Goal: Task Accomplishment & Management: Use online tool/utility

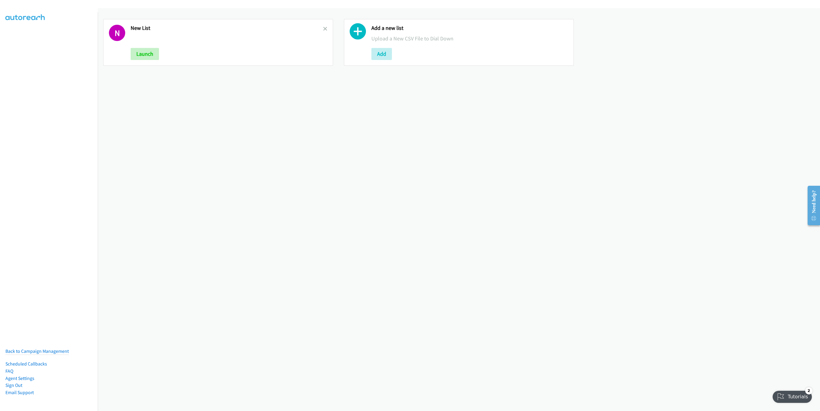
click at [323, 26] on link at bounding box center [325, 28] width 4 height 7
click at [137, 54] on button "Add" at bounding box center [141, 54] width 21 height 12
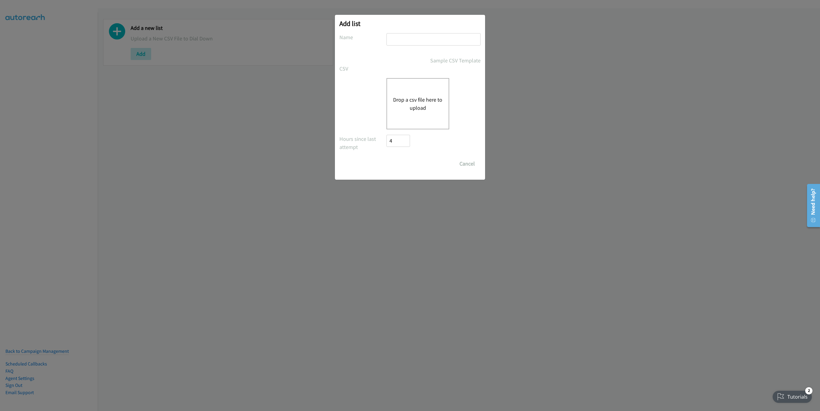
click at [412, 43] on input "text" at bounding box center [433, 39] width 94 height 12
type input "LIST"
click at [426, 92] on div "Drop a csv file here to upload" at bounding box center [417, 103] width 63 height 51
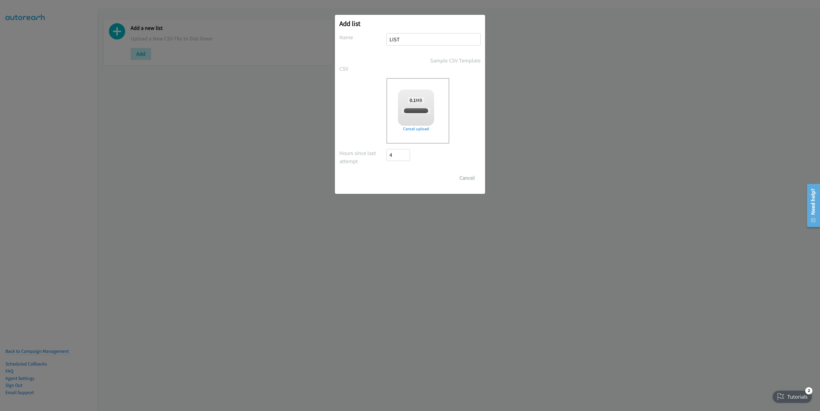
checkbox input "true"
click at [405, 178] on input "Save List" at bounding box center [402, 178] width 32 height 12
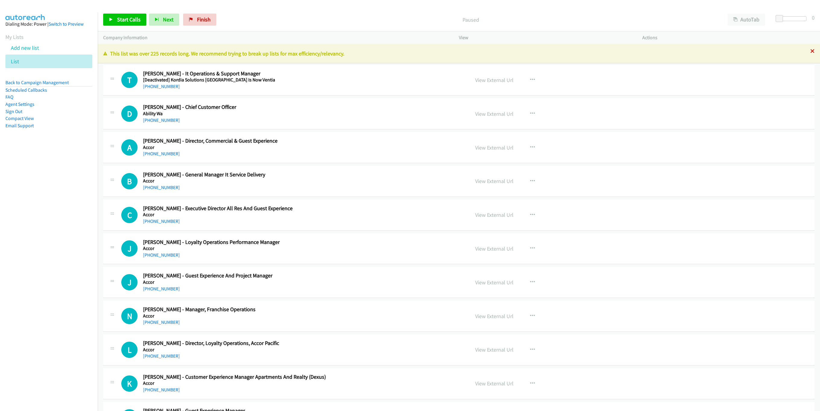
click at [810, 50] on icon at bounding box center [812, 51] width 4 height 4
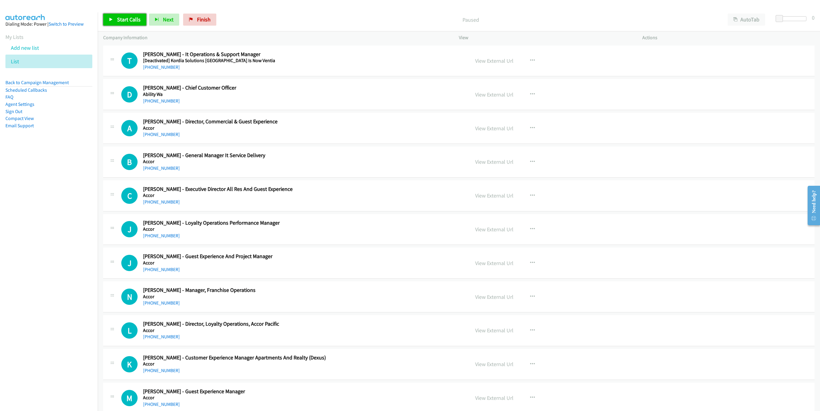
click at [124, 21] on span "Start Calls" at bounding box center [129, 19] width 24 height 7
click at [123, 15] on link "Pause" at bounding box center [119, 20] width 33 height 12
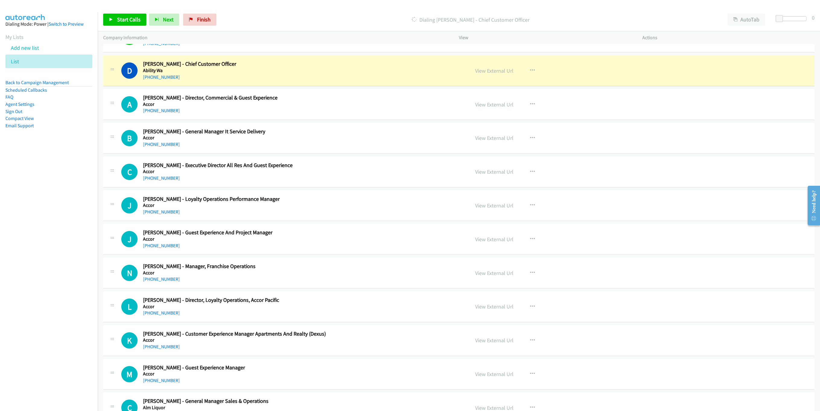
scroll to position [45, 0]
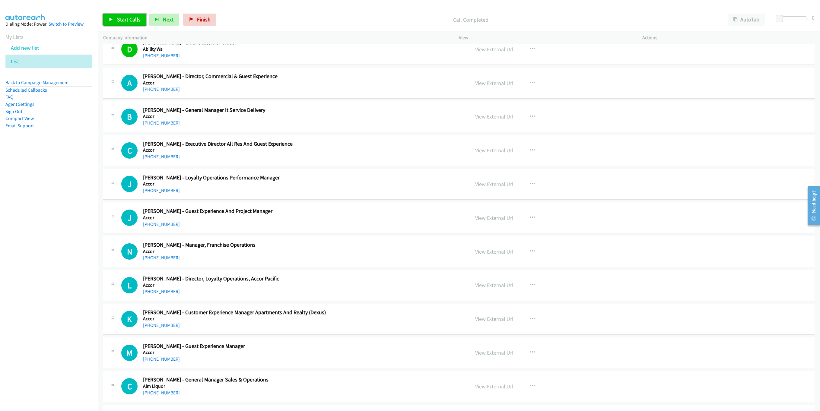
click at [125, 14] on link "Start Calls" at bounding box center [124, 20] width 43 height 12
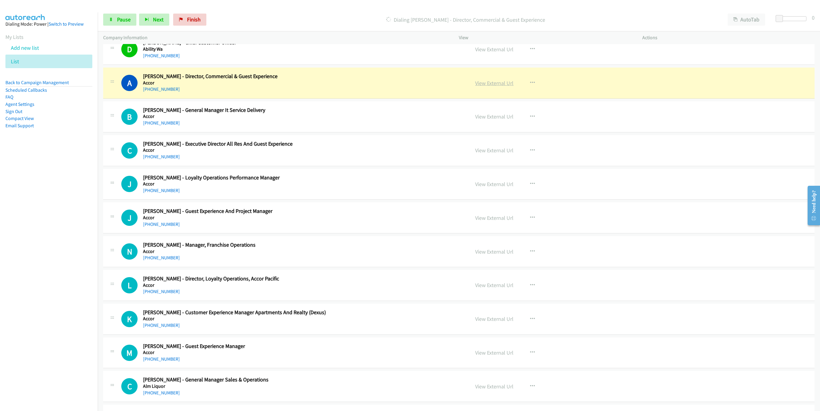
click at [492, 86] on link "View External Url" at bounding box center [494, 83] width 38 height 7
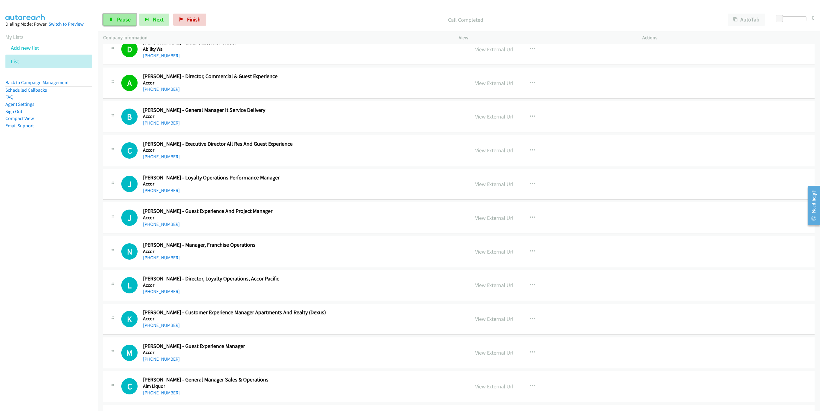
click at [114, 15] on link "Pause" at bounding box center [119, 20] width 33 height 12
click at [127, 23] on link "Start Calls" at bounding box center [124, 20] width 43 height 12
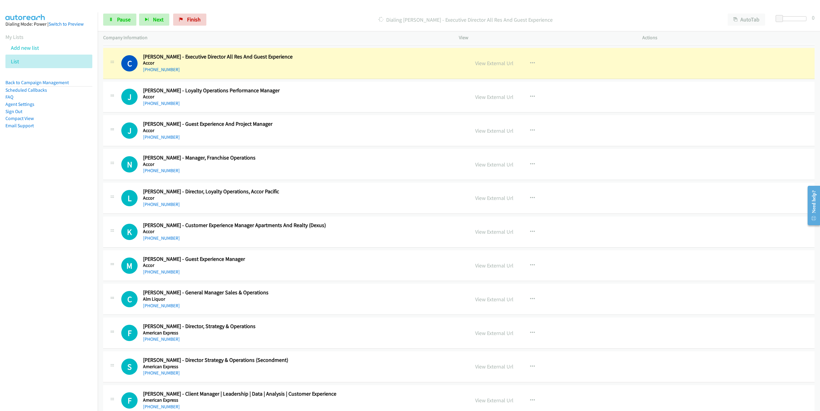
scroll to position [136, 0]
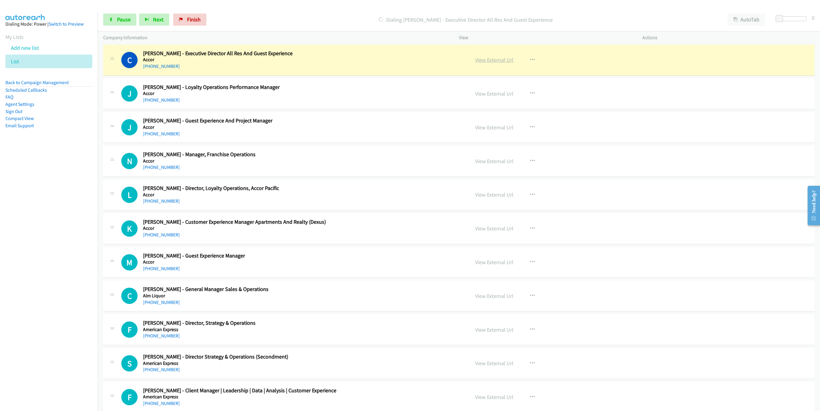
click at [498, 59] on link "View External Url" at bounding box center [494, 59] width 38 height 7
click at [115, 20] on link "Pause" at bounding box center [119, 20] width 33 height 12
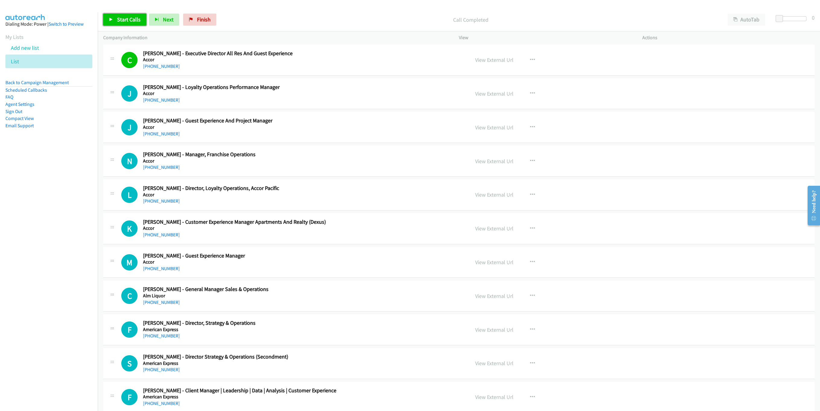
click at [118, 18] on span "Start Calls" at bounding box center [129, 19] width 24 height 7
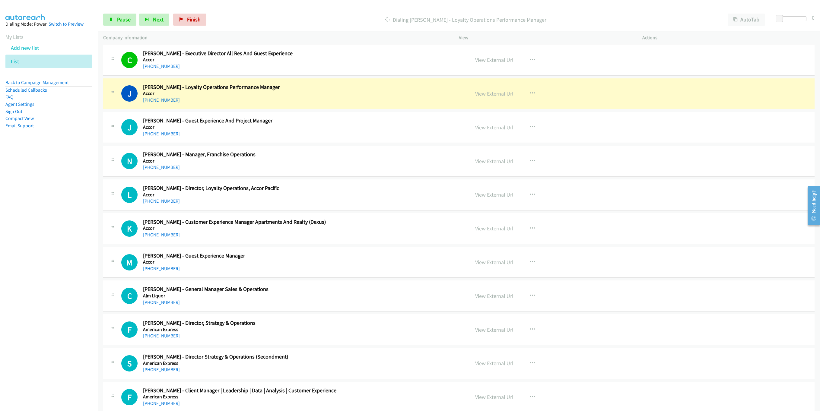
click at [494, 95] on link "View External Url" at bounding box center [494, 93] width 38 height 7
click at [110, 22] on link "Pause" at bounding box center [119, 20] width 33 height 12
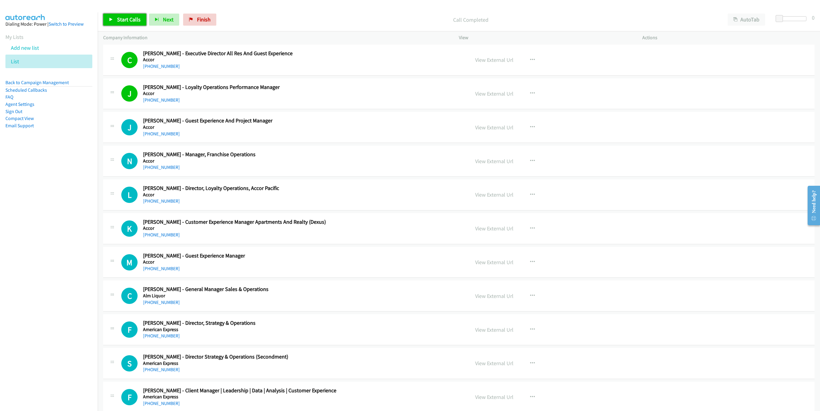
click at [127, 24] on link "Start Calls" at bounding box center [124, 20] width 43 height 12
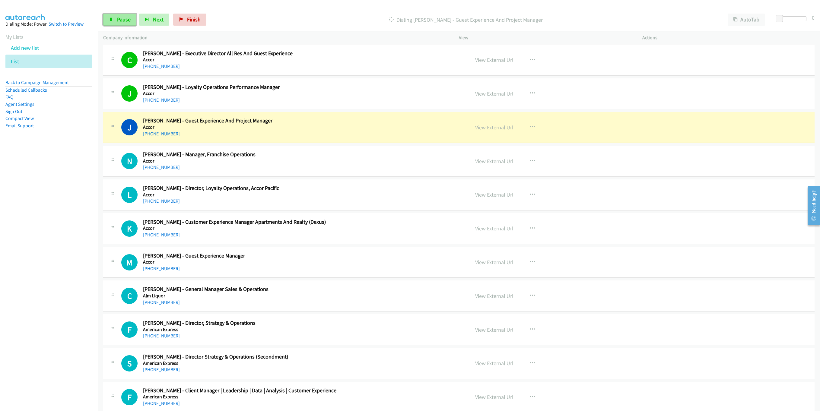
click at [119, 26] on link "Pause" at bounding box center [119, 20] width 33 height 12
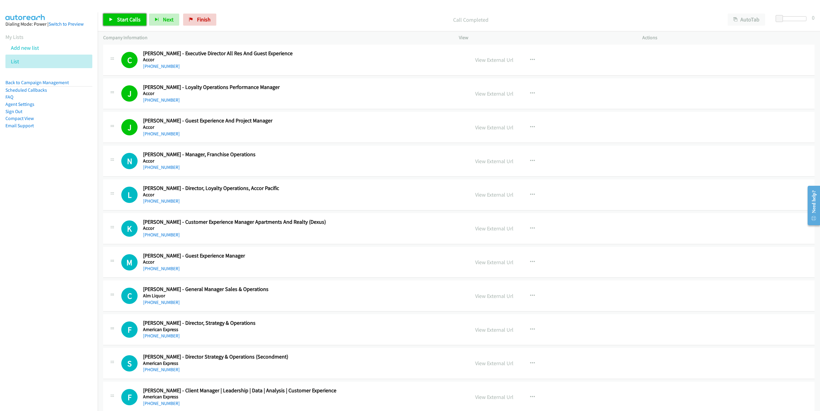
click at [121, 20] on span "Start Calls" at bounding box center [129, 19] width 24 height 7
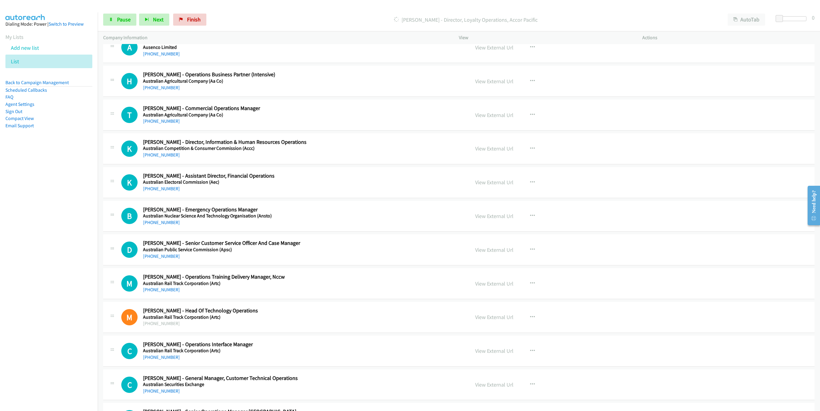
scroll to position [543, 0]
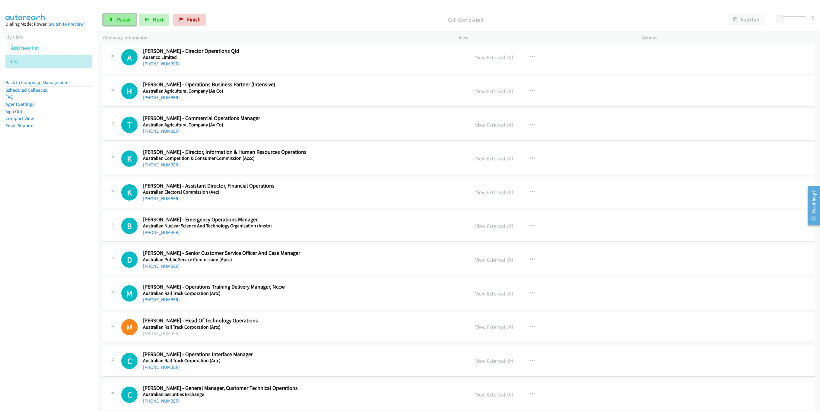
click at [121, 18] on span "Pause" at bounding box center [124, 19] width 14 height 7
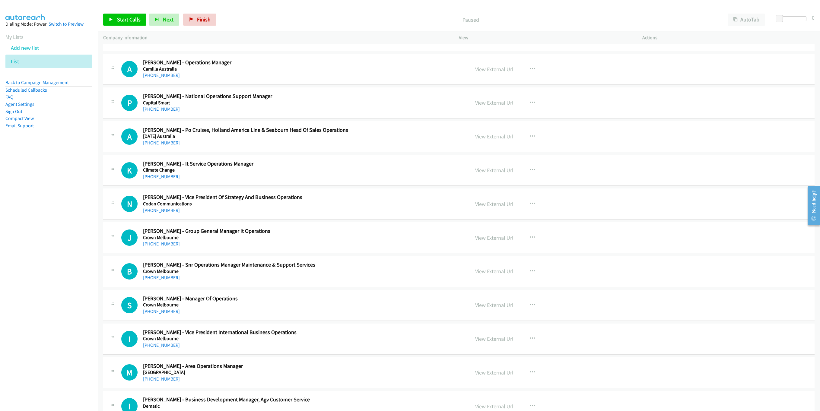
scroll to position [1312, 0]
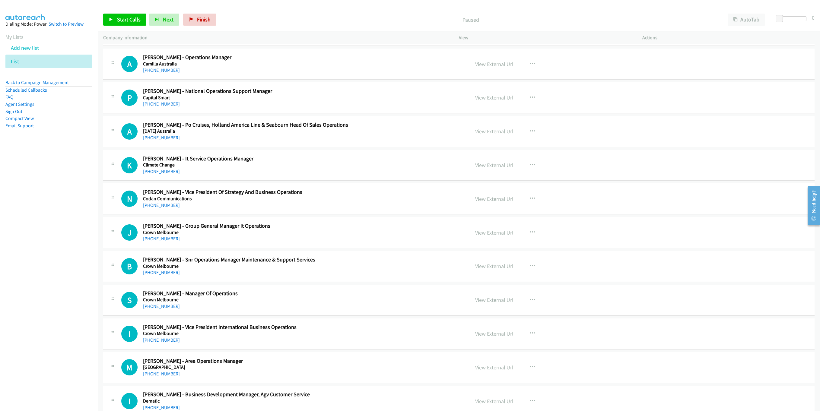
click at [155, 80] on div "A Callback Scheduled [PERSON_NAME] - Operations Manager Camilla [GEOGRAPHIC_DAT…" at bounding box center [458, 64] width 711 height 31
click at [159, 73] on link "[PHONE_NUMBER]" at bounding box center [161, 70] width 37 height 6
click at [176, 175] on div "[PHONE_NUMBER]" at bounding box center [267, 171] width 249 height 7
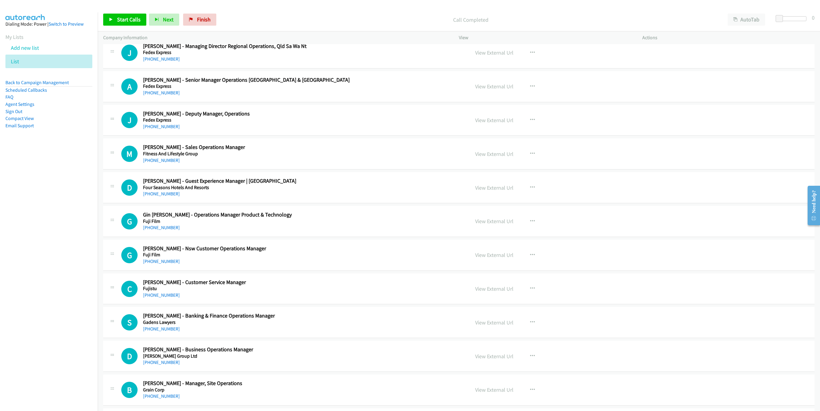
scroll to position [2340, 0]
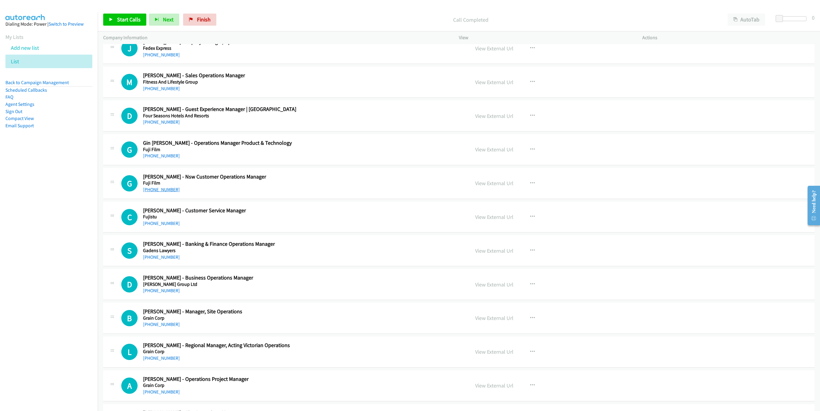
click at [163, 192] on link "[PHONE_NUMBER]" at bounding box center [161, 190] width 37 height 6
click at [151, 226] on link "[PHONE_NUMBER]" at bounding box center [161, 224] width 37 height 6
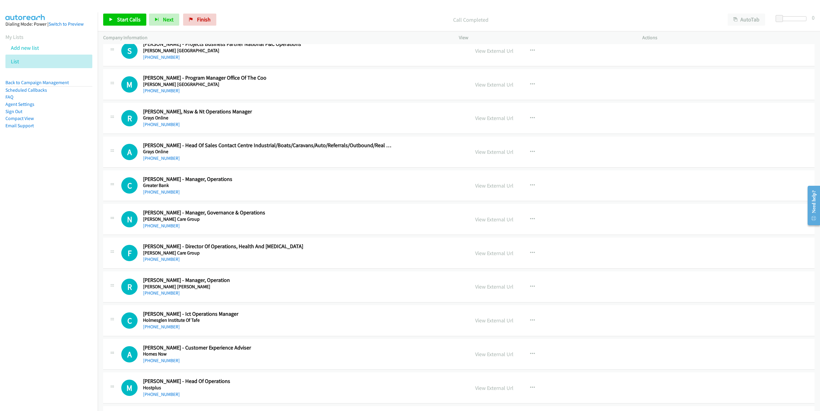
scroll to position [2747, 0]
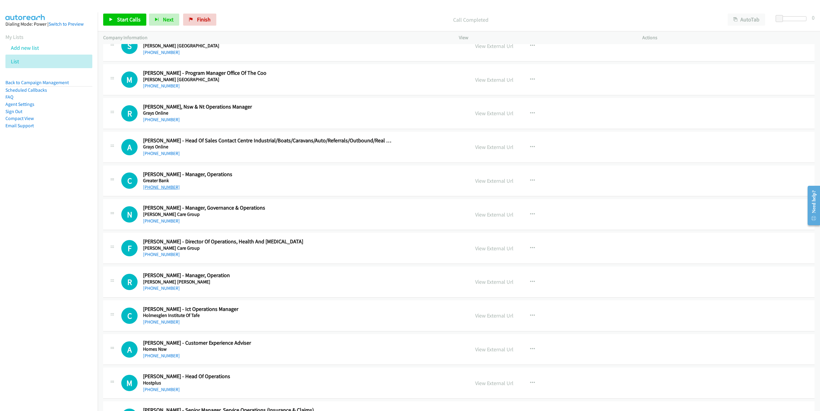
click at [163, 190] on link "[PHONE_NUMBER]" at bounding box center [161, 187] width 37 height 6
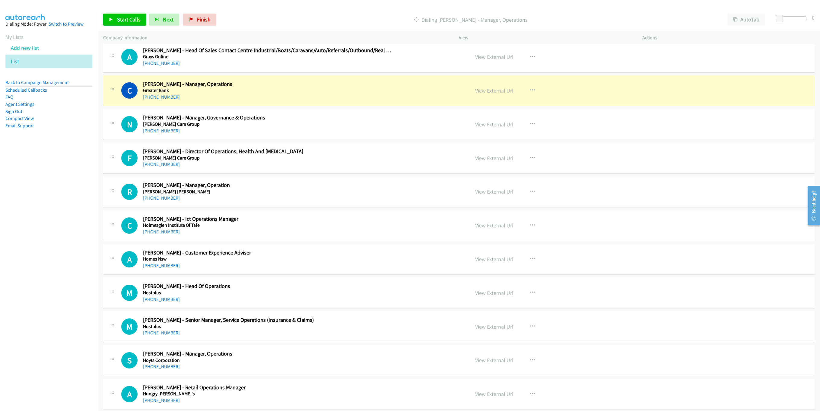
scroll to position [2837, 0]
click at [640, 43] on div "Actions" at bounding box center [728, 37] width 183 height 13
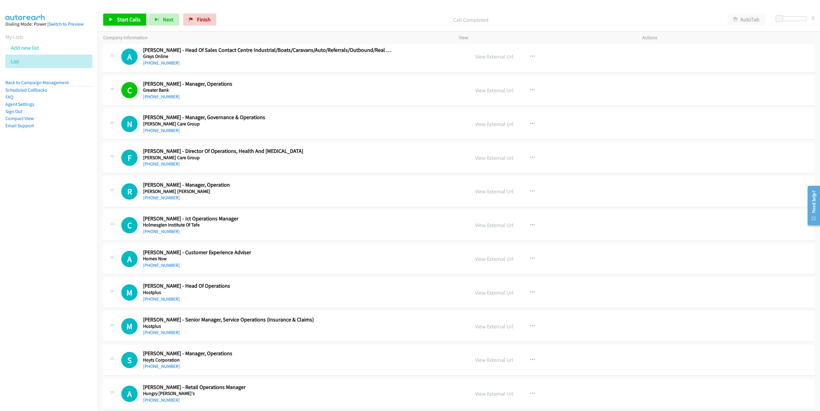
click at [544, 23] on p "Call Completed" at bounding box center [470, 20] width 492 height 8
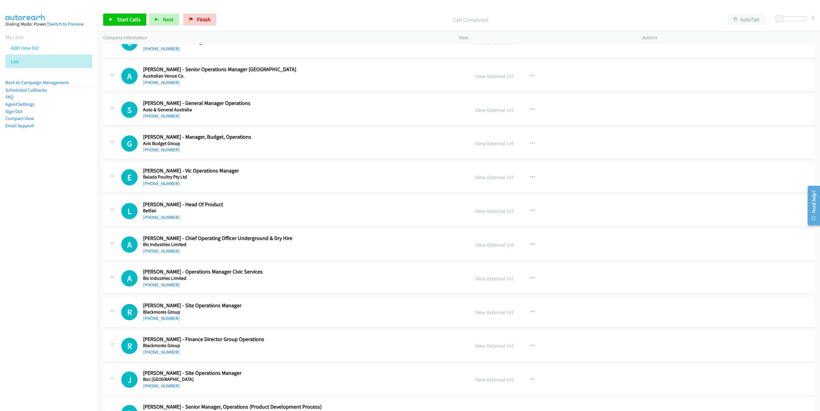
scroll to position [892, 0]
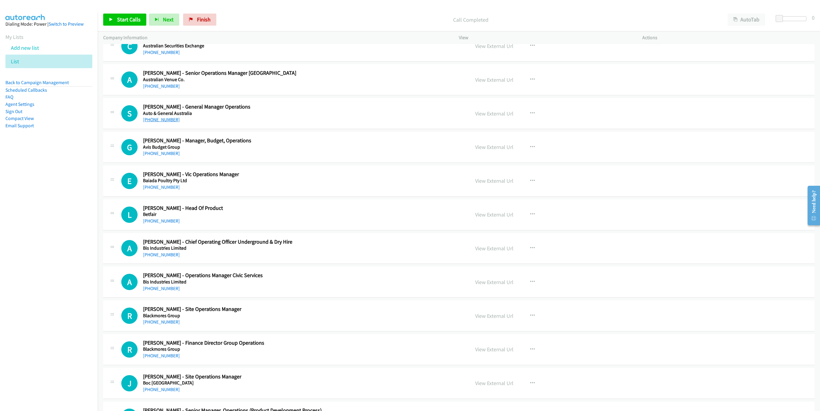
click at [147, 121] on link "[PHONE_NUMBER]" at bounding box center [161, 120] width 37 height 6
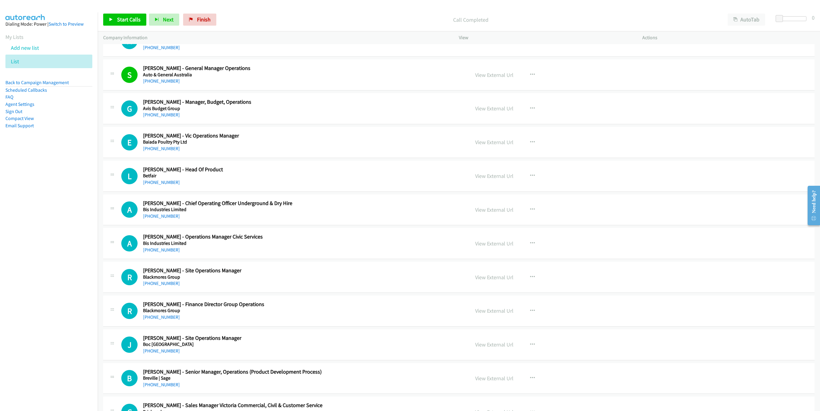
scroll to position [936, 0]
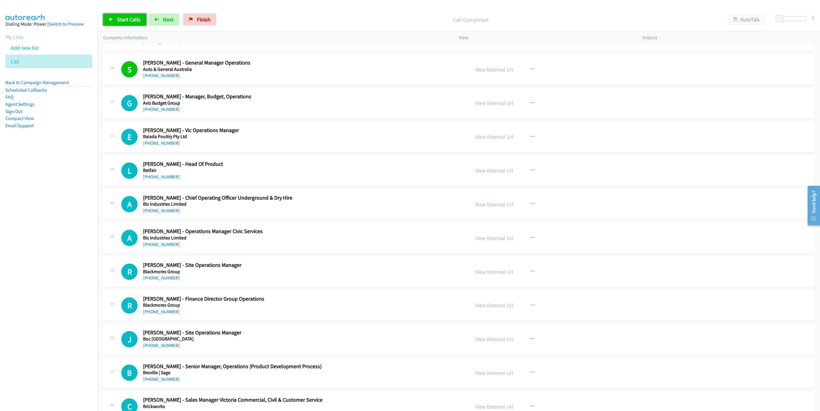
drag, startPoint x: 114, startPoint y: 22, endPoint x: 185, endPoint y: 27, distance: 70.5
click at [114, 22] on link "Start Calls" at bounding box center [124, 20] width 43 height 12
click at [107, 17] on link "Pause" at bounding box center [119, 20] width 33 height 12
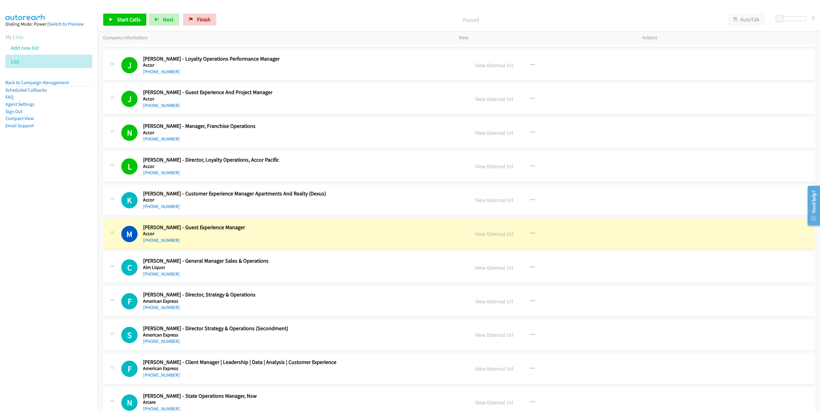
scroll to position [167, 0]
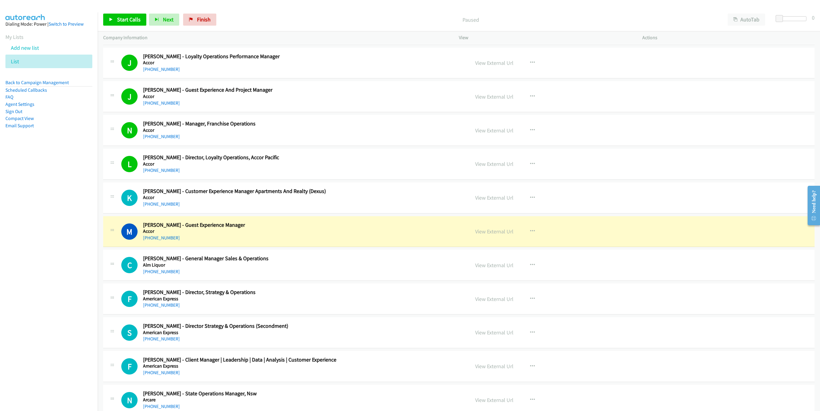
drag, startPoint x: 357, startPoint y: 235, endPoint x: 405, endPoint y: 239, distance: 47.8
click at [357, 234] on h5 "Accor" at bounding box center [267, 231] width 249 height 6
click at [498, 230] on link "View External Url" at bounding box center [494, 231] width 38 height 7
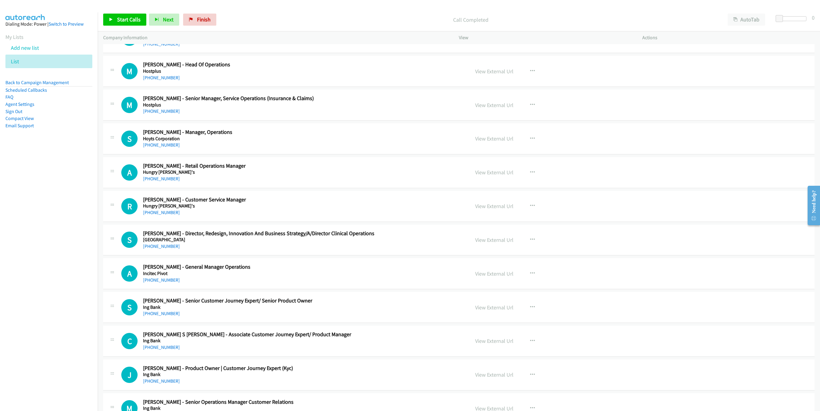
scroll to position [3061, 0]
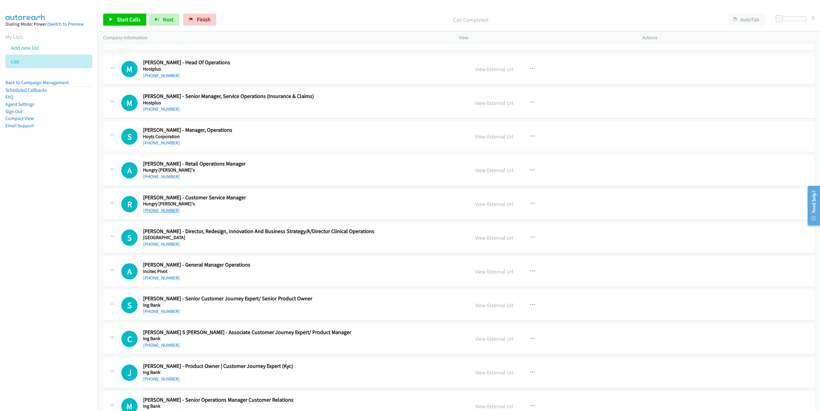
click at [168, 213] on link "[PHONE_NUMBER]" at bounding box center [161, 211] width 37 height 6
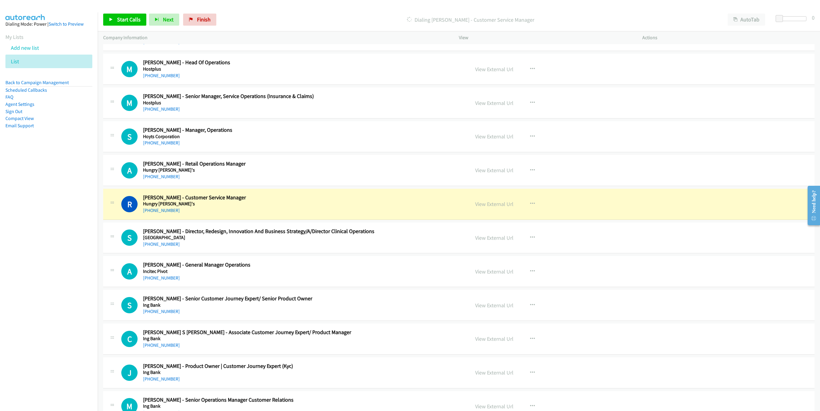
click at [294, 201] on h2 "[PERSON_NAME] - Customer Service Manager" at bounding box center [267, 197] width 249 height 7
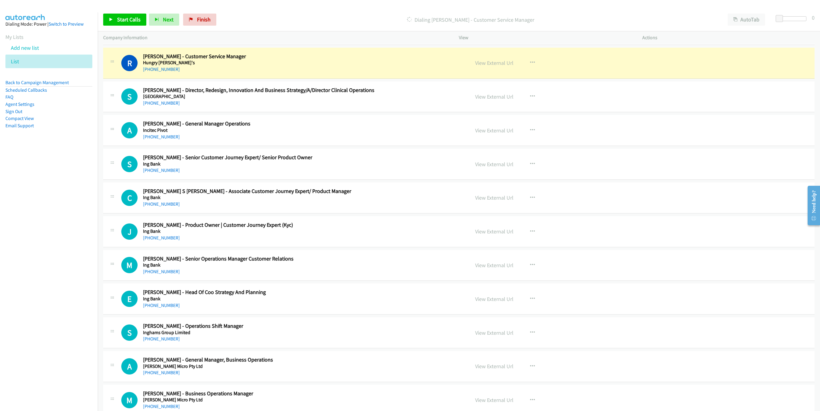
scroll to position [3197, 0]
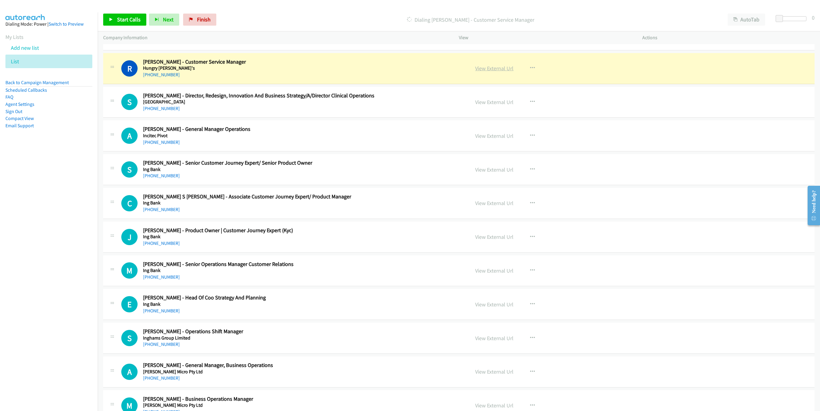
click at [490, 72] on link "View External Url" at bounding box center [494, 68] width 38 height 7
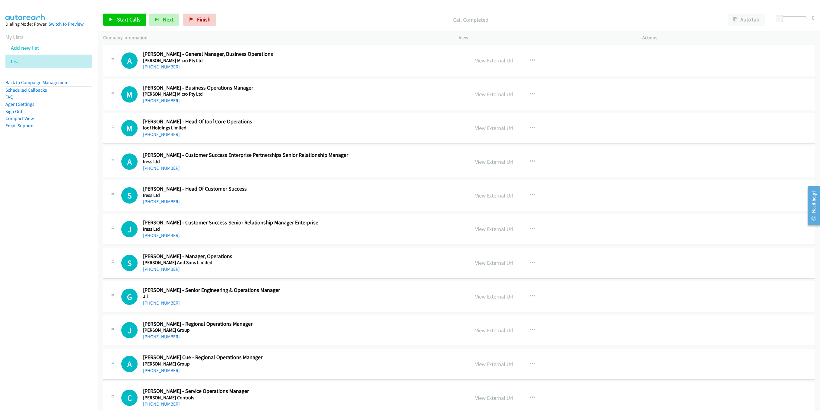
scroll to position [3513, 0]
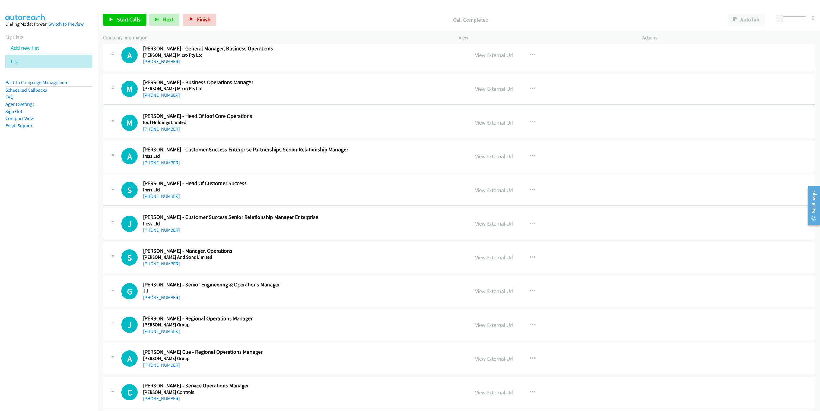
click at [161, 199] on link "[PHONE_NUMBER]" at bounding box center [161, 196] width 37 height 6
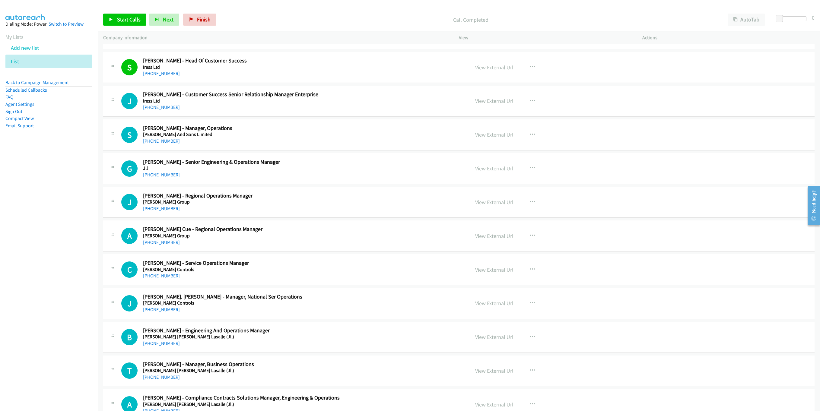
scroll to position [3649, 0]
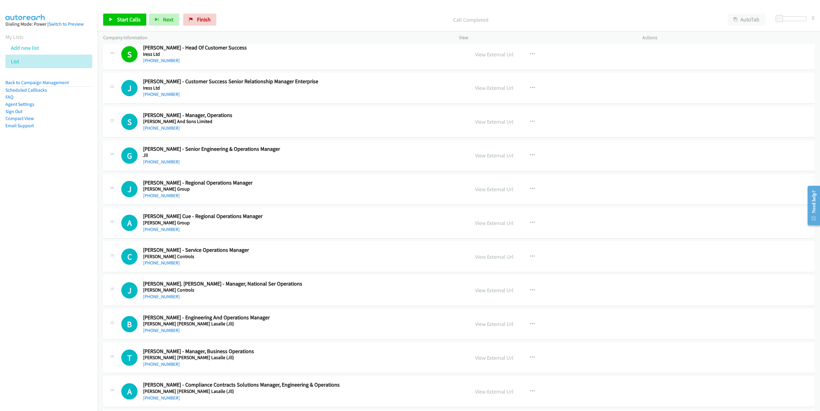
click at [347, 193] on div "J Callback Scheduled [PERSON_NAME] - Regional Operations Manager [PERSON_NAME] …" at bounding box center [458, 189] width 711 height 31
click at [165, 131] on link "[PHONE_NUMBER]" at bounding box center [161, 128] width 37 height 6
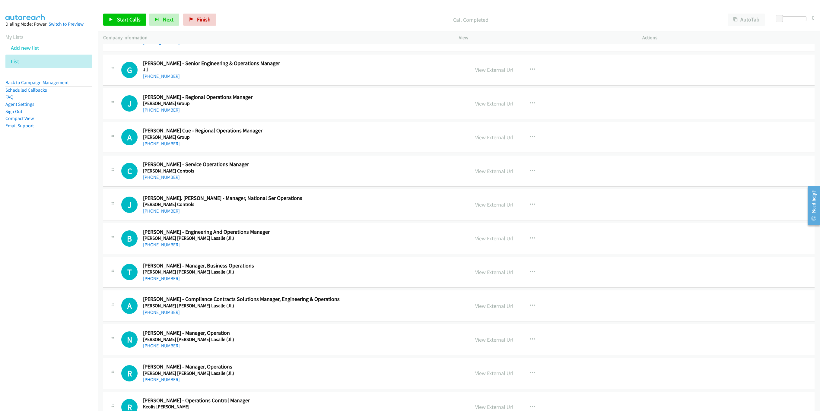
scroll to position [3740, 0]
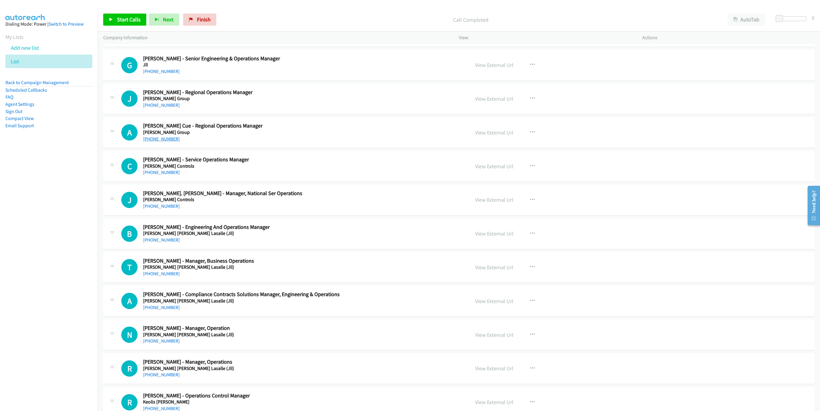
click at [153, 142] on link "[PHONE_NUMBER]" at bounding box center [161, 139] width 37 height 6
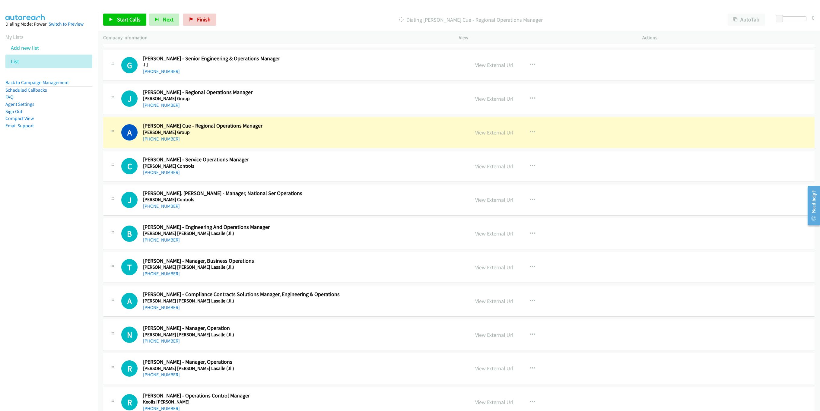
drag, startPoint x: 304, startPoint y: 138, endPoint x: 322, endPoint y: 143, distance: 18.6
click at [304, 138] on div "A Callback Scheduled [PERSON_NAME] Cue - Regional Operations Manager [PERSON_NA…" at bounding box center [458, 132] width 711 height 31
click at [477, 136] on link "View External Url" at bounding box center [494, 132] width 38 height 7
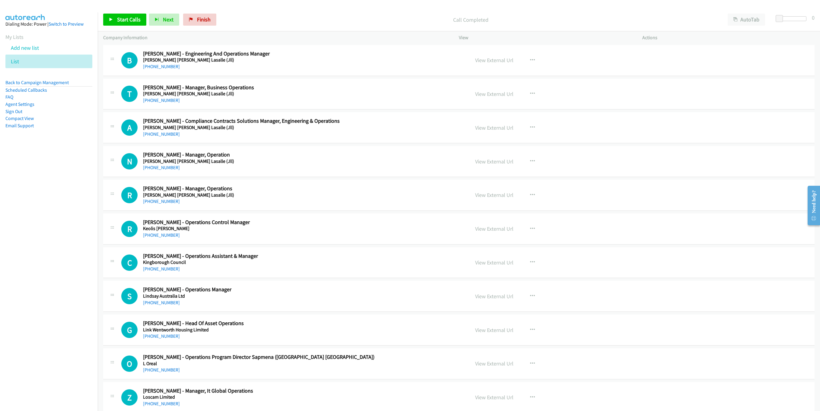
scroll to position [3920, 0]
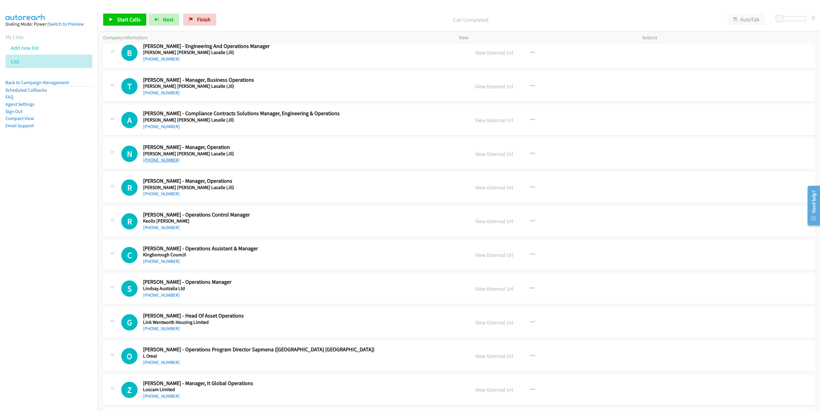
click at [163, 163] on link "[PHONE_NUMBER]" at bounding box center [161, 160] width 37 height 6
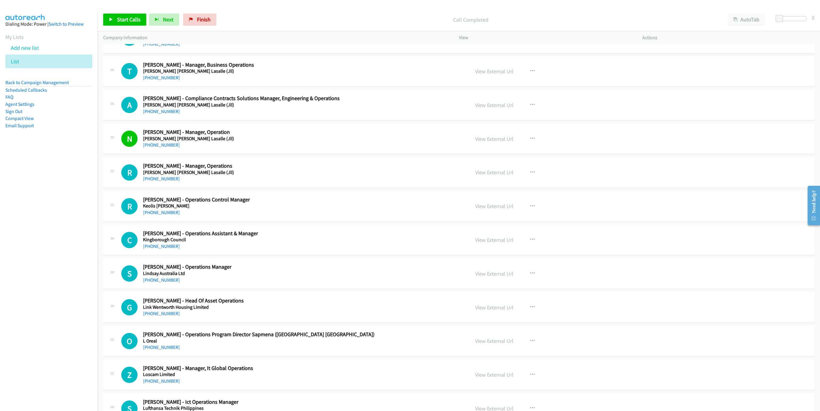
scroll to position [3966, 0]
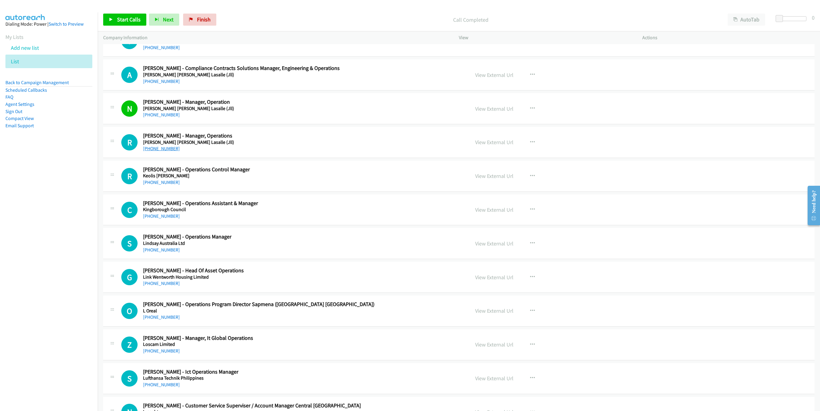
click at [152, 151] on link "[PHONE_NUMBER]" at bounding box center [161, 149] width 37 height 6
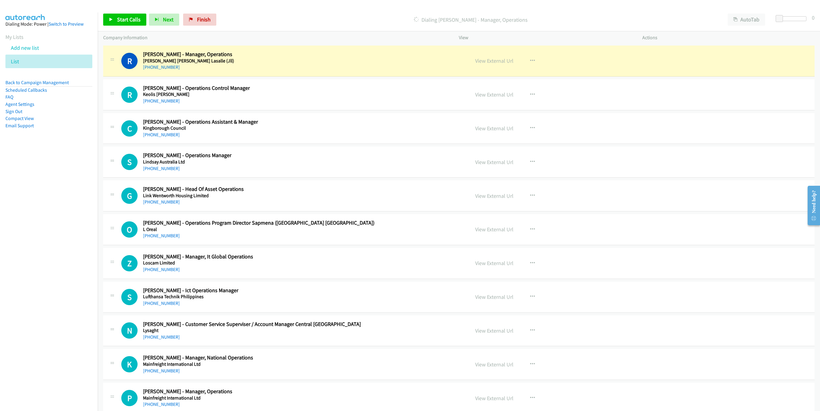
scroll to position [4056, 0]
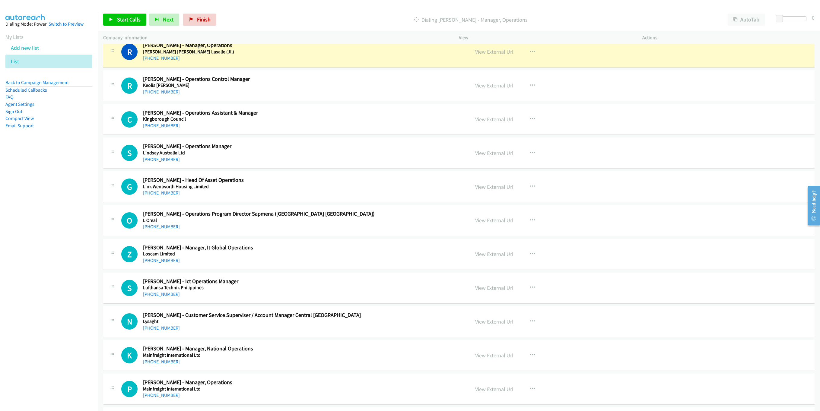
click at [496, 55] on link "View External Url" at bounding box center [494, 51] width 38 height 7
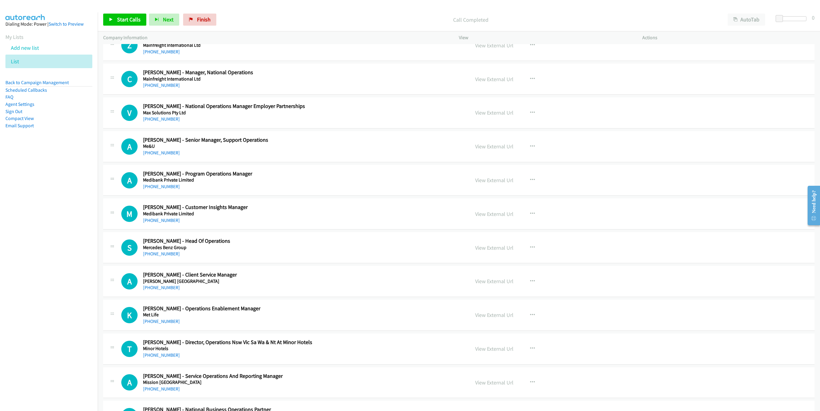
scroll to position [4554, 0]
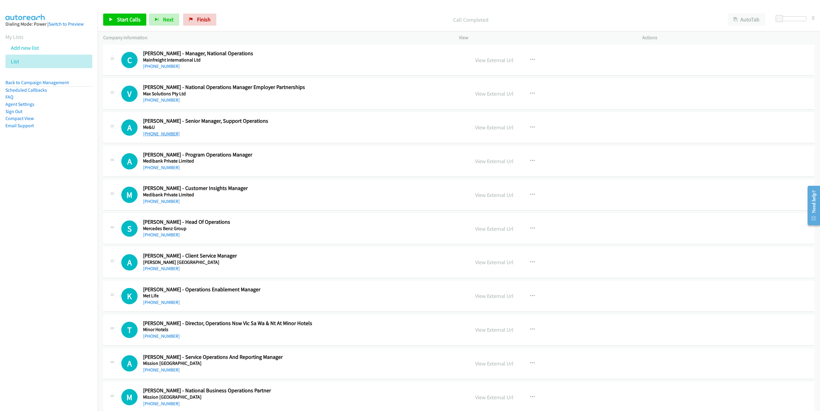
click at [160, 137] on link "[PHONE_NUMBER]" at bounding box center [161, 134] width 37 height 6
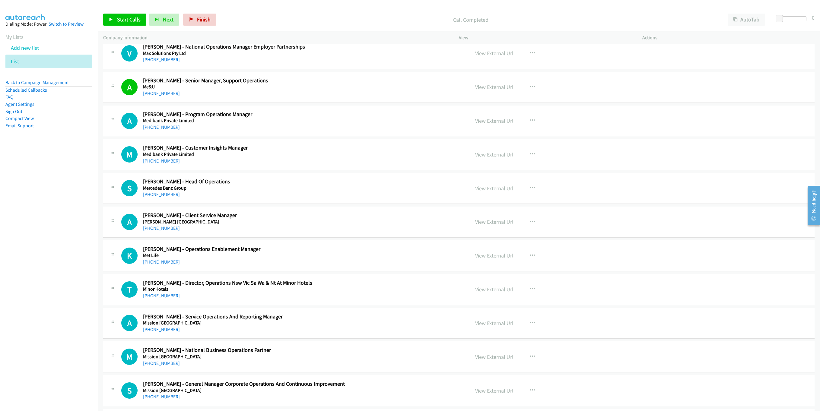
scroll to position [4599, 0]
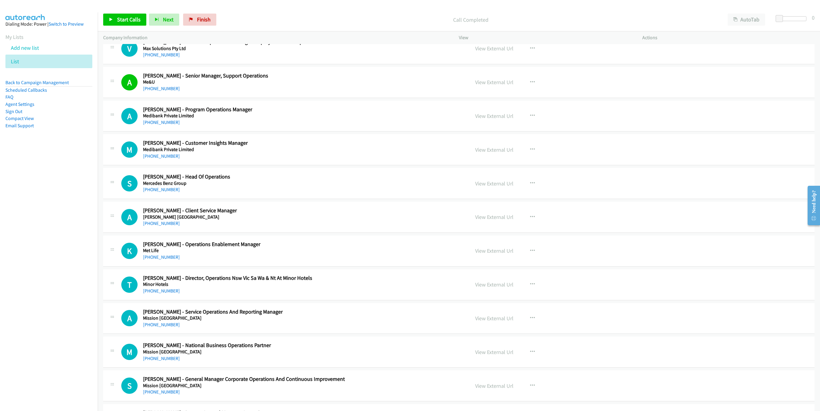
drag, startPoint x: 150, startPoint y: 212, endPoint x: 628, endPoint y: 285, distance: 484.0
click at [156, 192] on link "[PHONE_NUMBER]" at bounding box center [161, 190] width 37 height 6
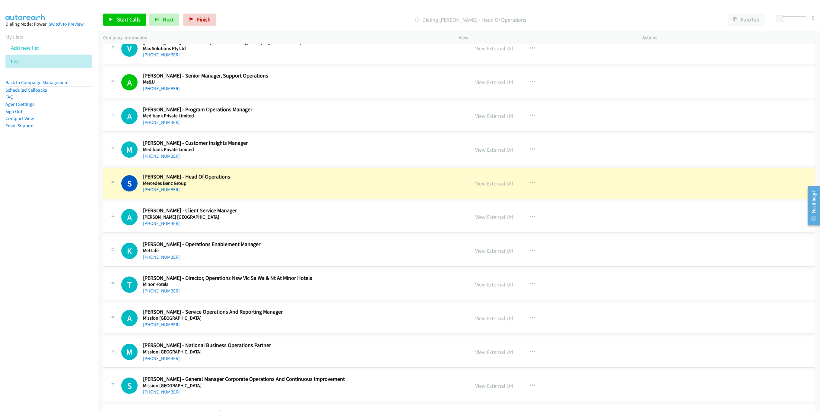
drag, startPoint x: 353, startPoint y: 215, endPoint x: 365, endPoint y: 212, distance: 12.0
click at [353, 199] on div "S Callback Scheduled [PERSON_NAME] - Head Of Operations Mercedes Benz Group [GE…" at bounding box center [458, 183] width 711 height 31
click at [482, 187] on link "View External Url" at bounding box center [494, 183] width 38 height 7
click at [125, 21] on span "Start Calls" at bounding box center [129, 19] width 24 height 7
click at [122, 21] on span "Pause" at bounding box center [124, 19] width 14 height 7
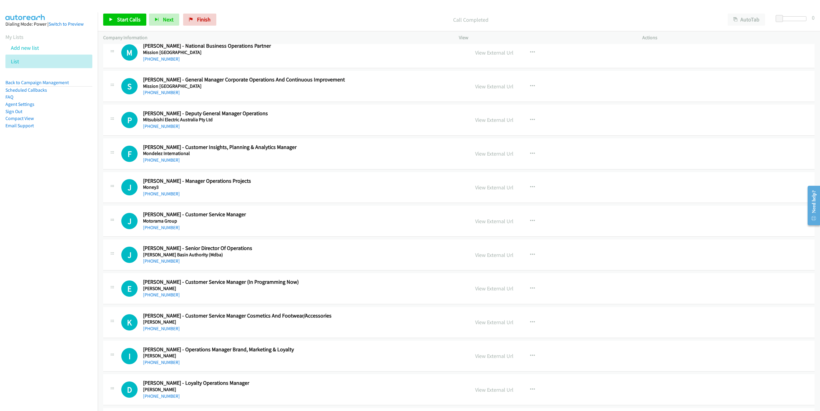
scroll to position [4916, 0]
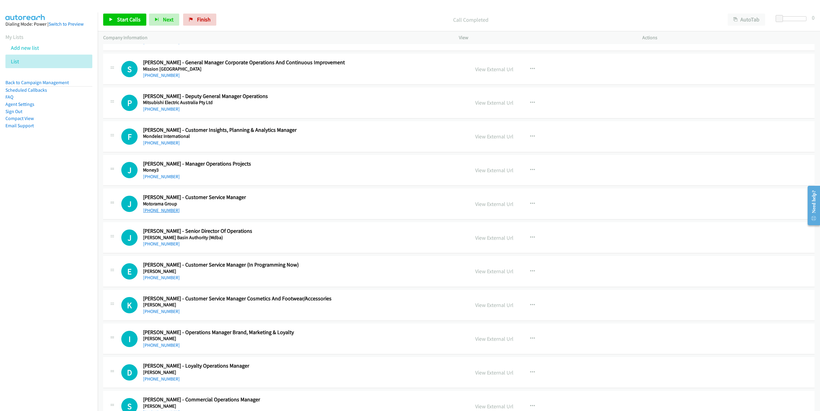
click at [155, 213] on link "[PHONE_NUMBER]" at bounding box center [161, 211] width 37 height 6
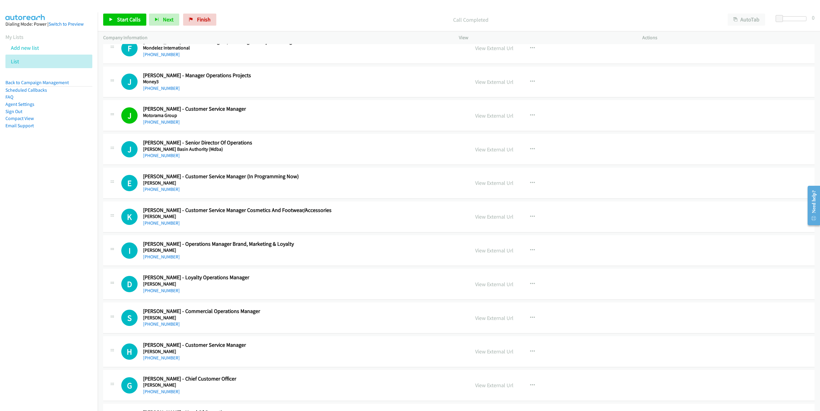
scroll to position [5052, 0]
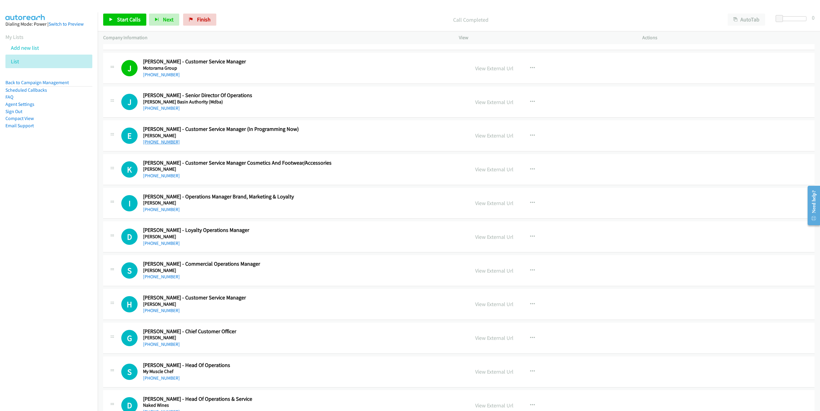
click at [160, 145] on link "[PHONE_NUMBER]" at bounding box center [161, 142] width 37 height 6
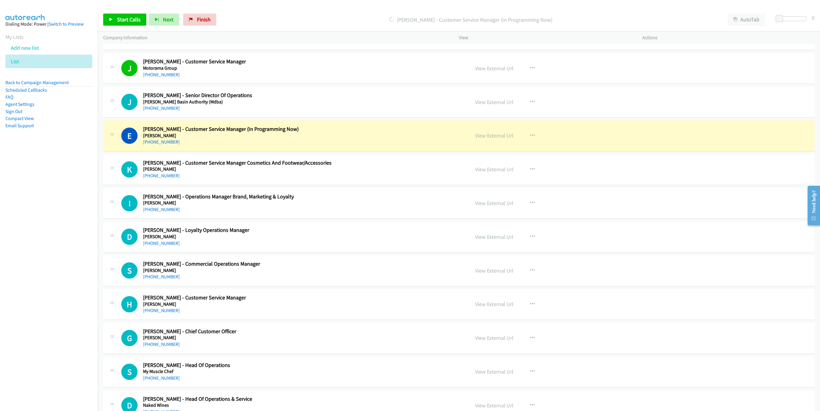
click at [396, 146] on div "E Callback Scheduled [PERSON_NAME] - Customer Service Manager (In Programming N…" at bounding box center [292, 136] width 343 height 20
click at [504, 139] on link "View External Url" at bounding box center [494, 135] width 38 height 7
